Goal: Find specific page/section: Find specific page/section

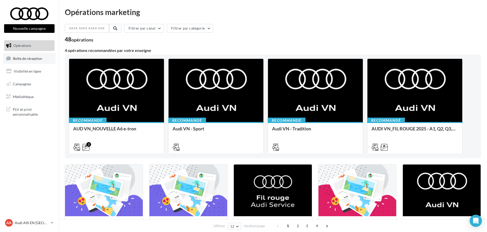
click at [40, 59] on span "Boîte de réception" at bounding box center [27, 58] width 29 height 4
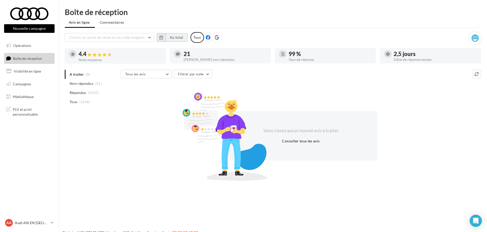
click at [172, 41] on button "Au total" at bounding box center [177, 37] width 22 height 9
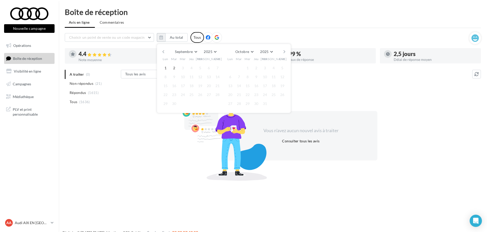
click at [164, 52] on button "button" at bounding box center [163, 51] width 4 height 7
click at [176, 68] on button "1" at bounding box center [174, 68] width 8 height 8
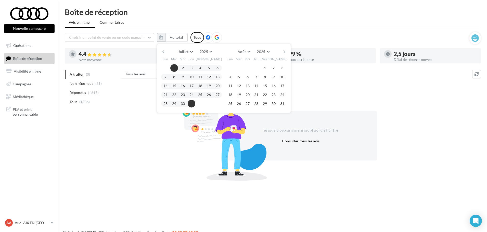
click at [191, 105] on button "31" at bounding box center [192, 104] width 8 height 8
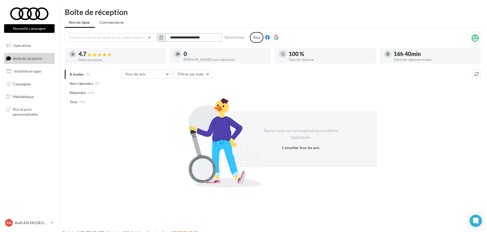
click at [207, 38] on input "**********" at bounding box center [194, 37] width 56 height 9
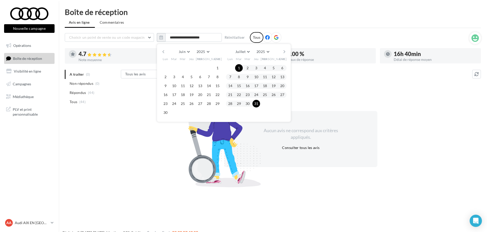
click at [285, 53] on button "button" at bounding box center [284, 51] width 4 height 7
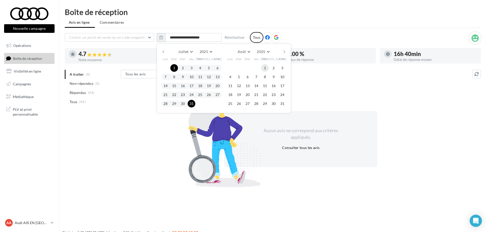
click at [268, 67] on button "1" at bounding box center [265, 68] width 8 height 8
click at [284, 104] on button "31" at bounding box center [283, 104] width 8 height 8
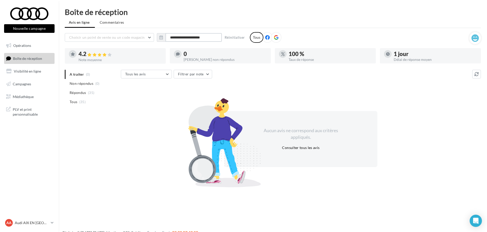
drag, startPoint x: 200, startPoint y: 34, endPoint x: 202, endPoint y: 43, distance: 9.3
click at [200, 34] on input "**********" at bounding box center [194, 37] width 56 height 9
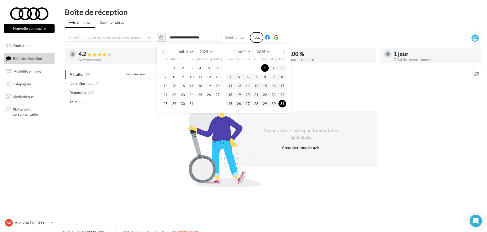
click at [285, 51] on button "button" at bounding box center [284, 51] width 4 height 7
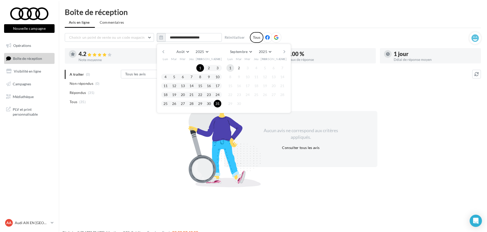
click at [229, 68] on button "1" at bounding box center [231, 68] width 8 height 8
click at [240, 68] on button "2" at bounding box center [239, 68] width 8 height 8
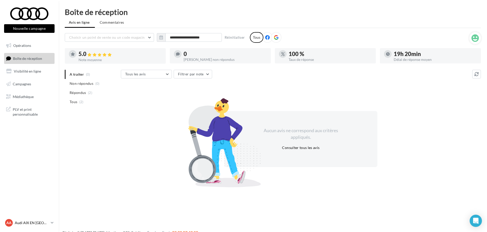
drag, startPoint x: 48, startPoint y: 223, endPoint x: 41, endPoint y: 222, distance: 7.2
click at [48, 223] on p "Audi AIX EN [GEOGRAPHIC_DATA]" at bounding box center [32, 223] width 34 height 5
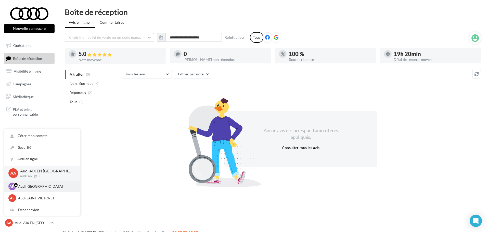
click at [36, 189] on p "Audi [GEOGRAPHIC_DATA]" at bounding box center [46, 186] width 56 height 5
